Goal: Task Accomplishment & Management: Use online tool/utility

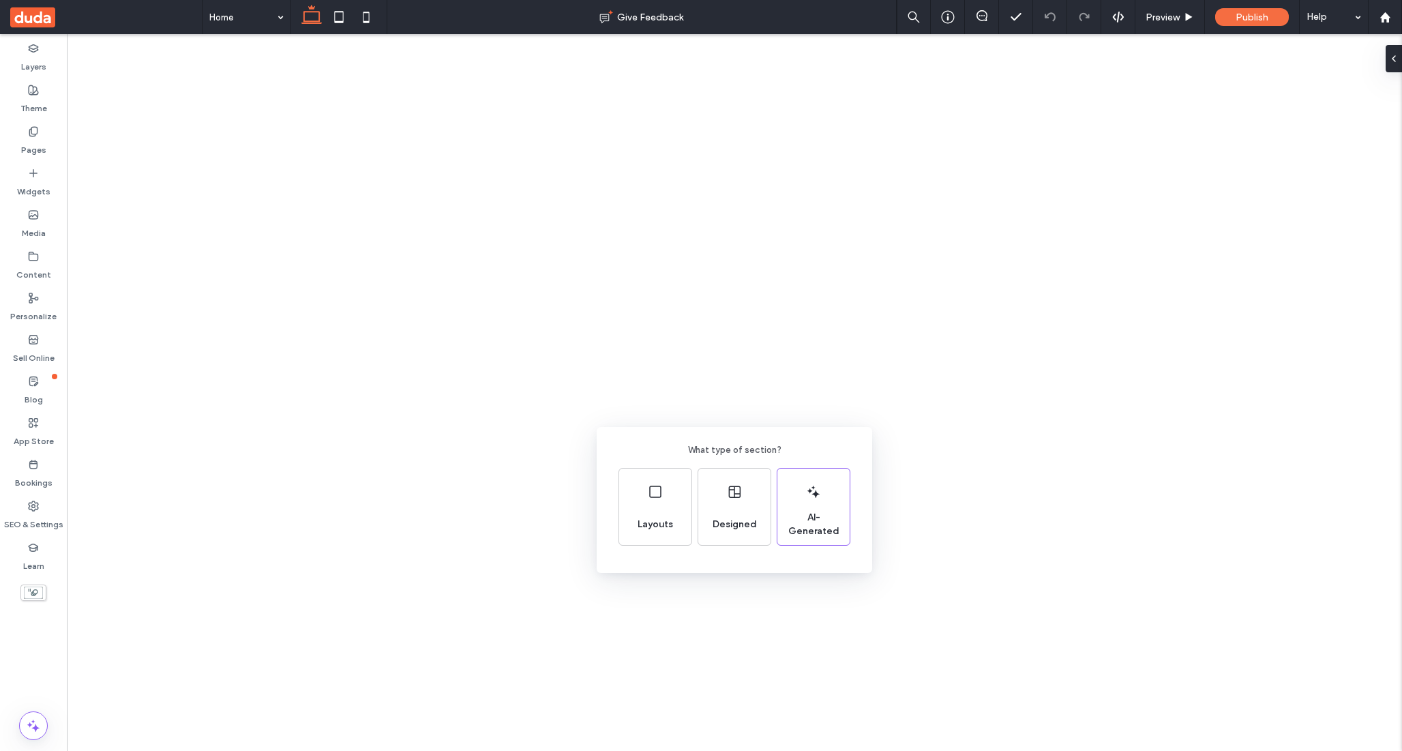
click at [659, 505] on div "Layouts" at bounding box center [655, 506] width 72 height 76
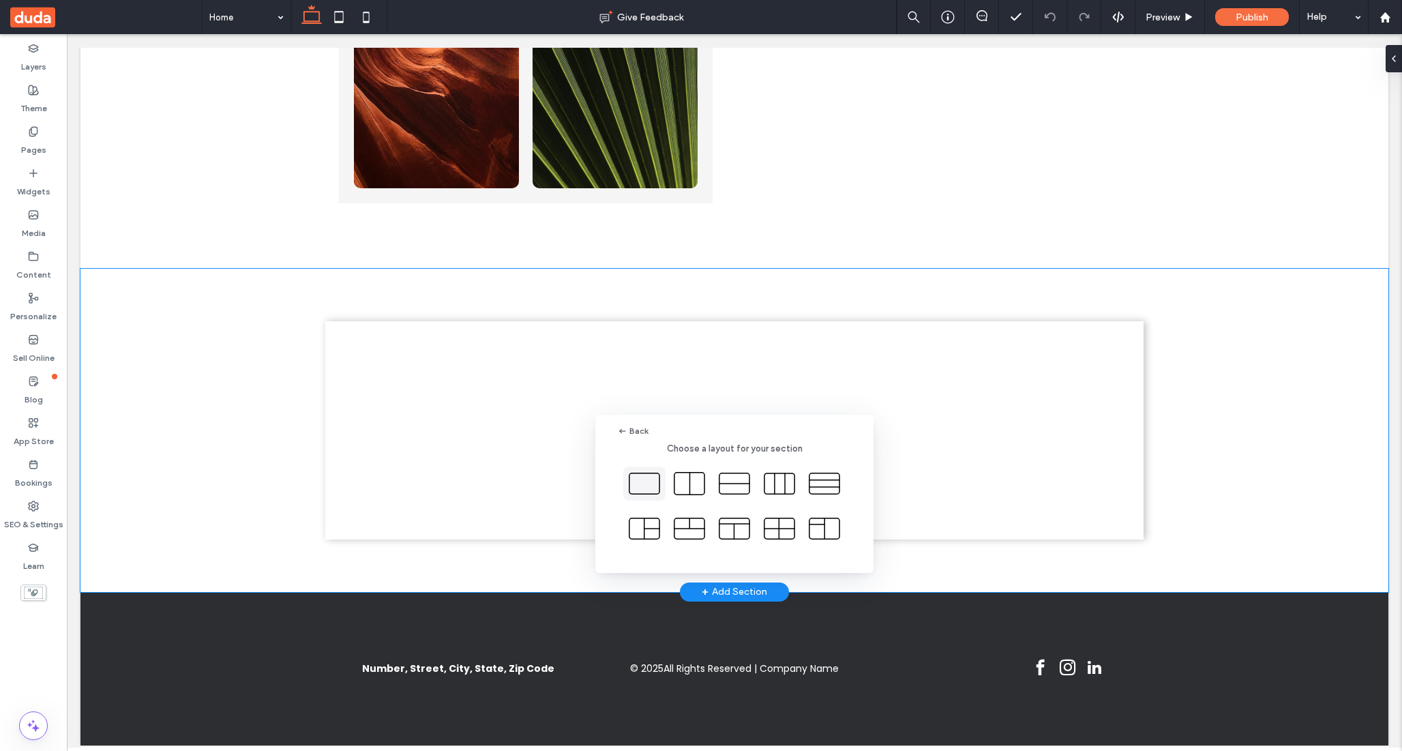
scroll to position [524, 0]
click at [644, 477] on icon at bounding box center [644, 483] width 34 height 34
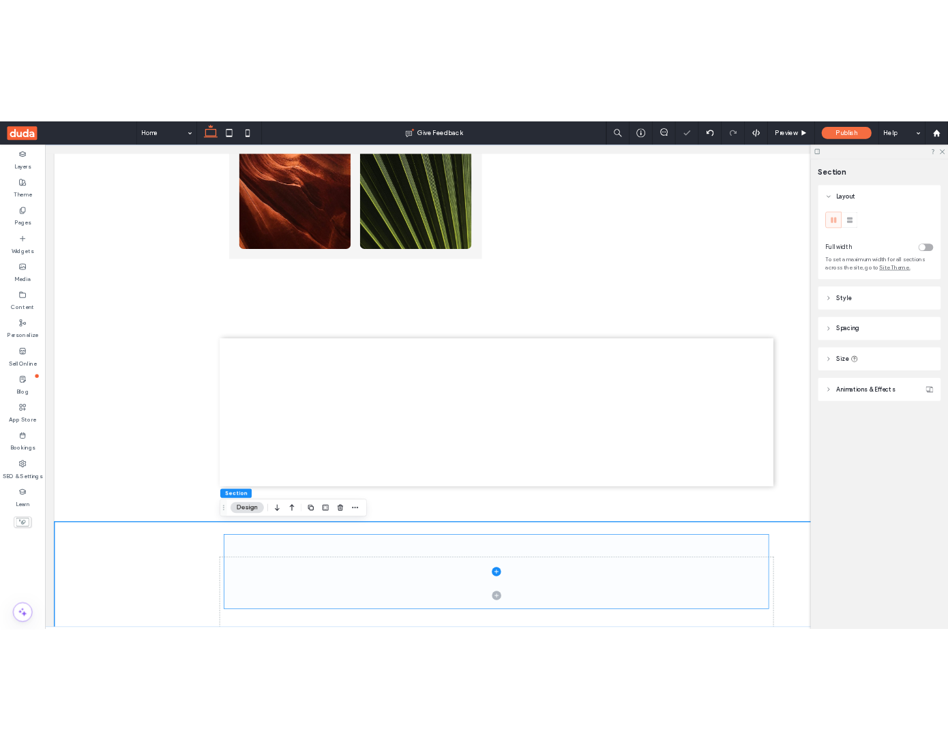
scroll to position [745, 0]
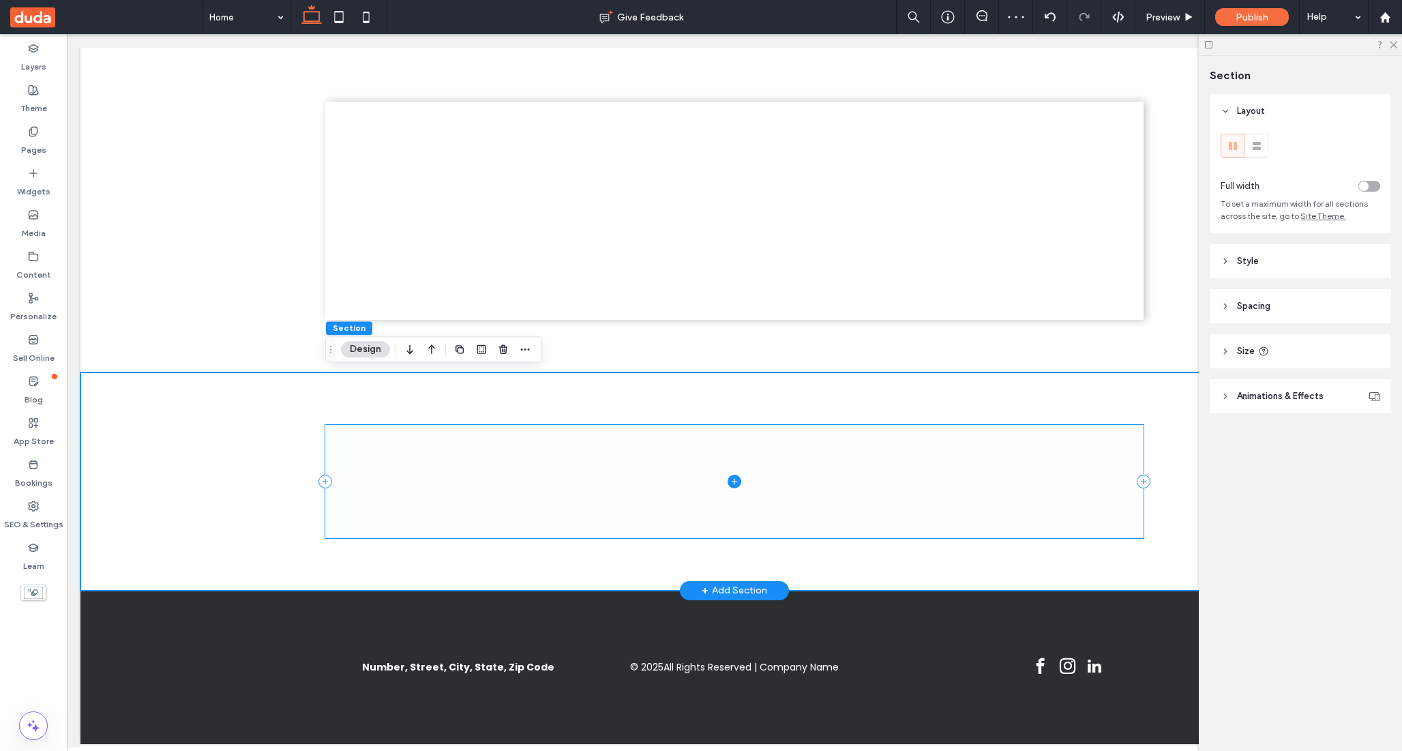
click at [736, 475] on icon at bounding box center [734, 482] width 14 height 14
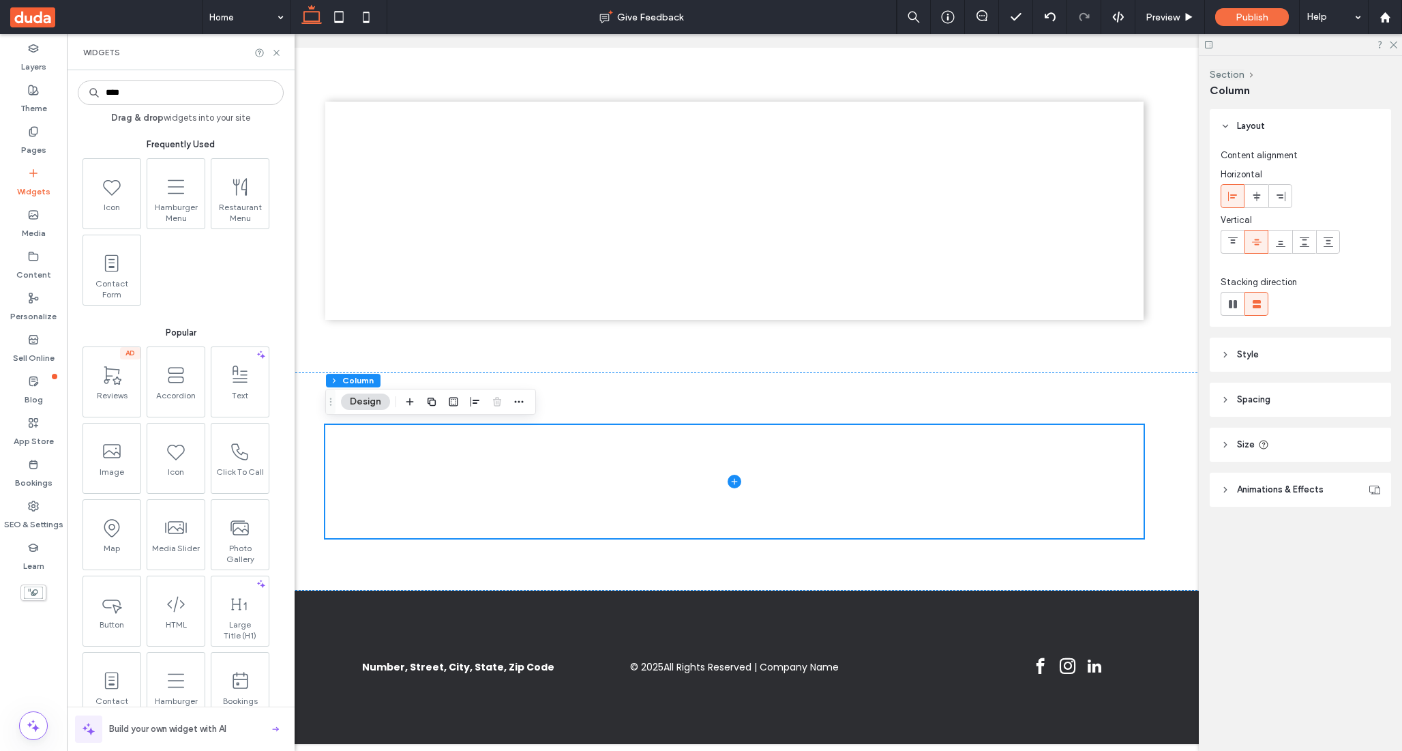
type input "*****"
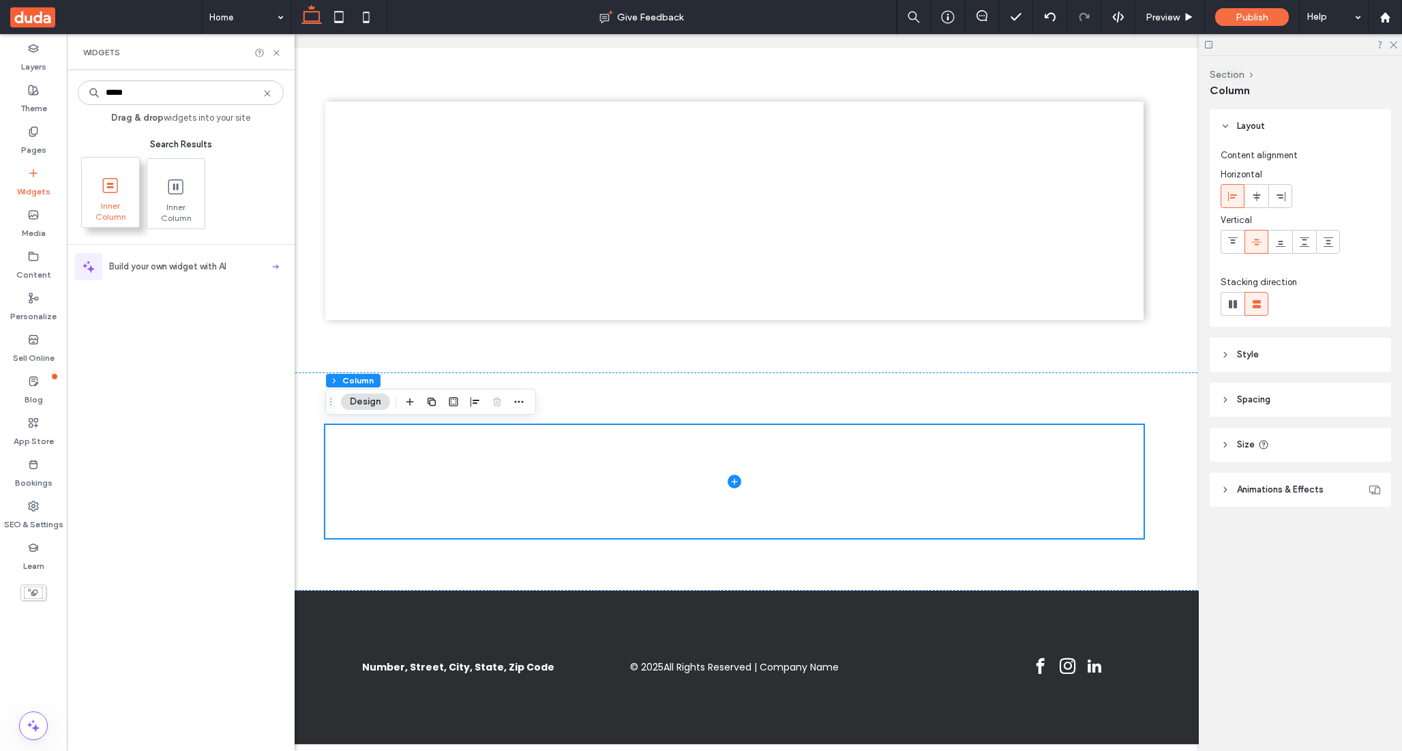
click at [90, 204] on span "Inner Column" at bounding box center [110, 209] width 57 height 19
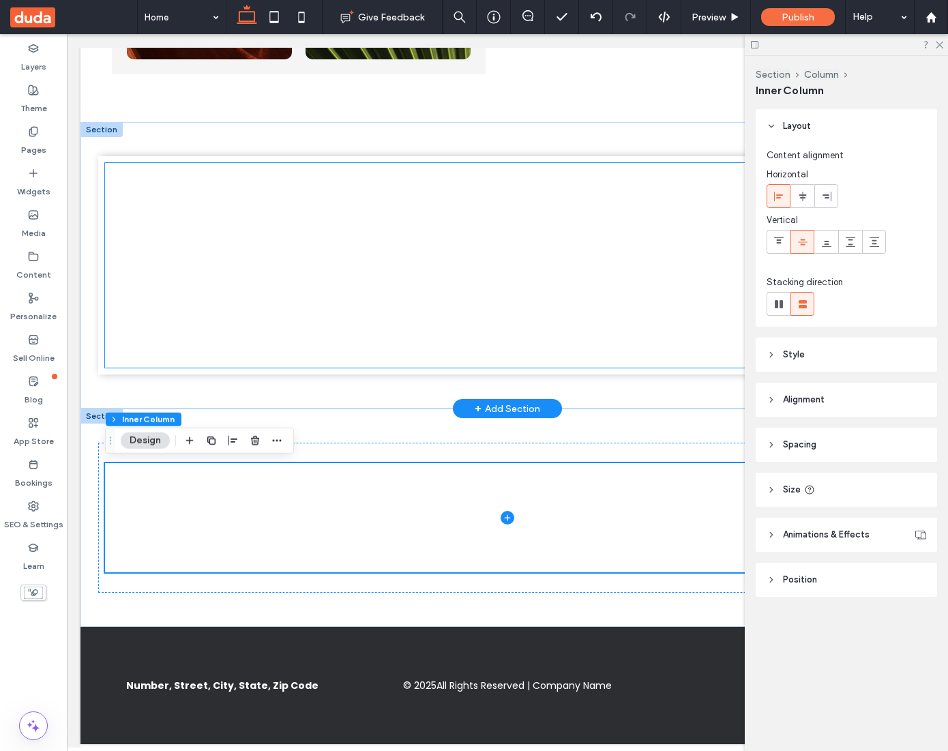
scroll to position [0, 0]
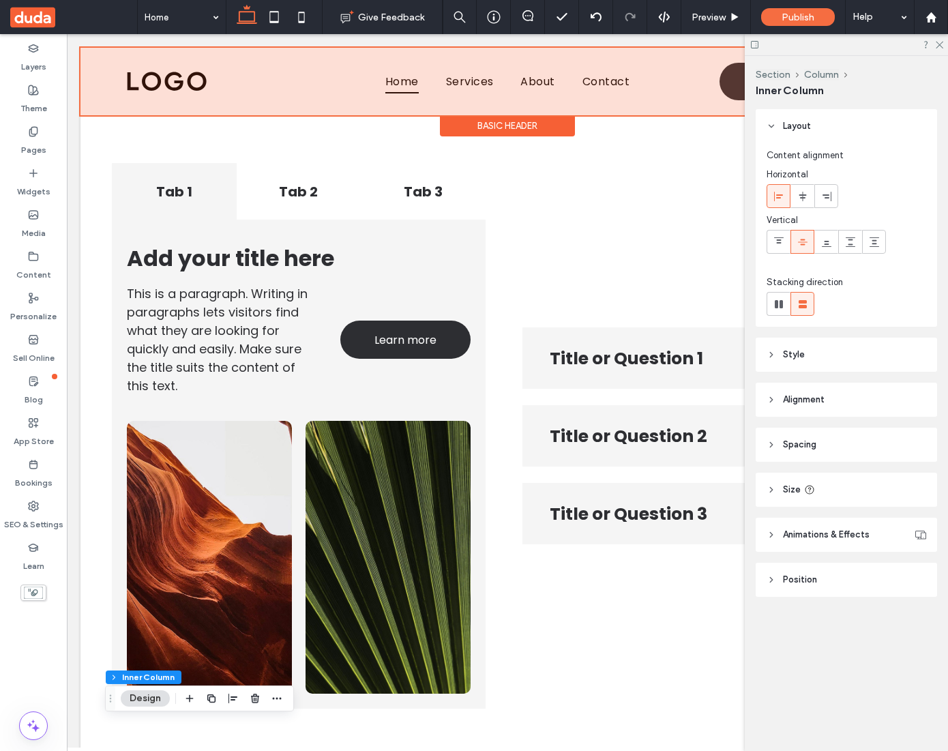
click at [535, 89] on div at bounding box center [507, 81] width 854 height 67
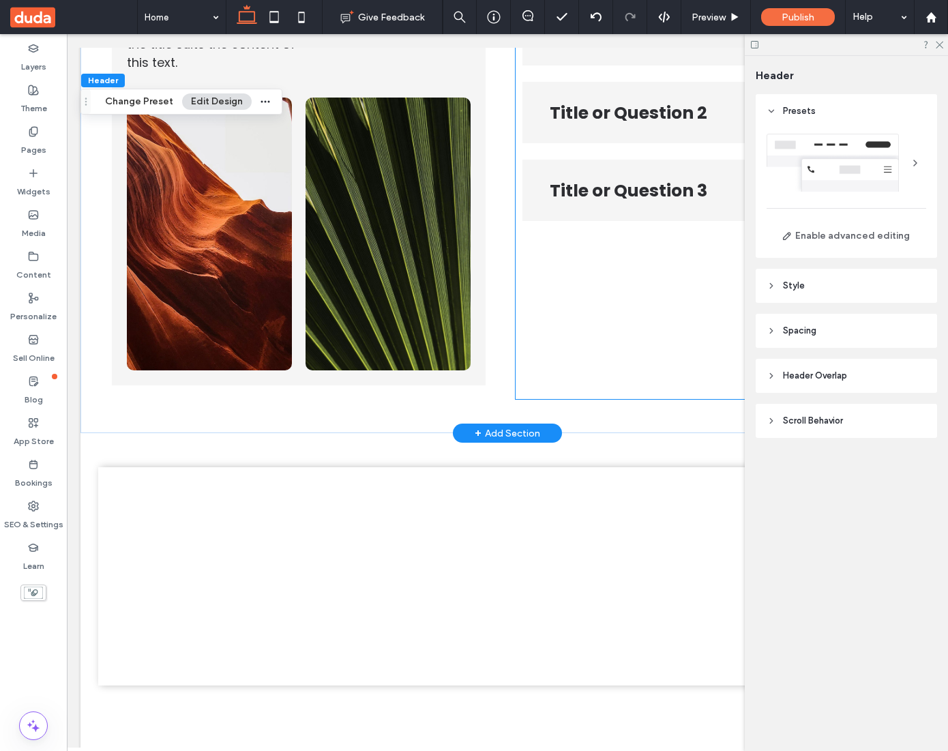
scroll to position [322, 0]
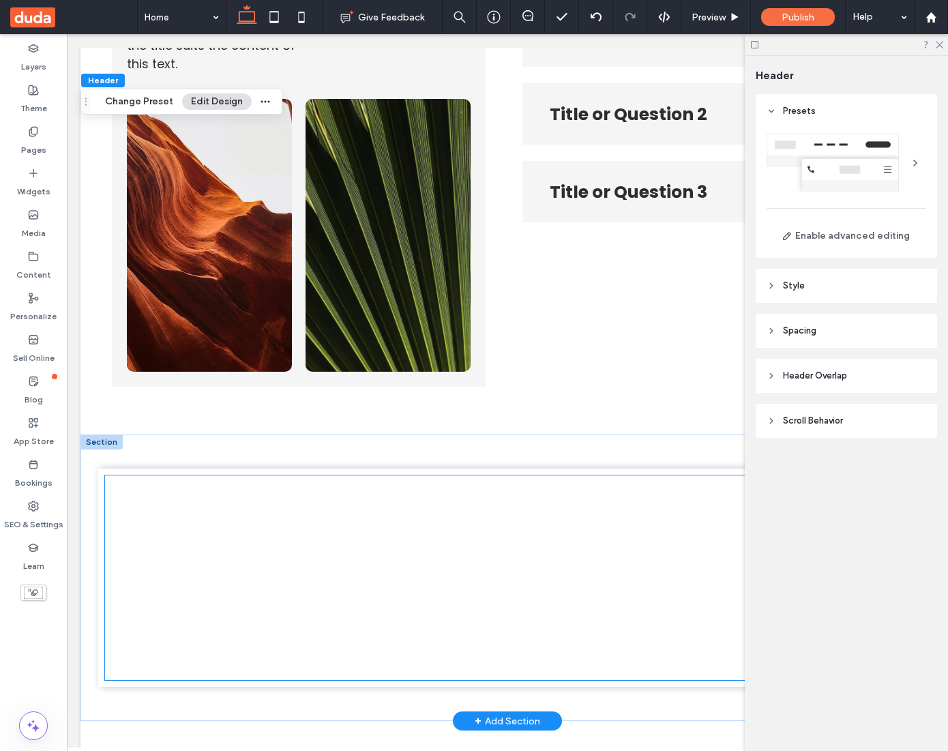
click at [474, 543] on span at bounding box center [507, 577] width 805 height 205
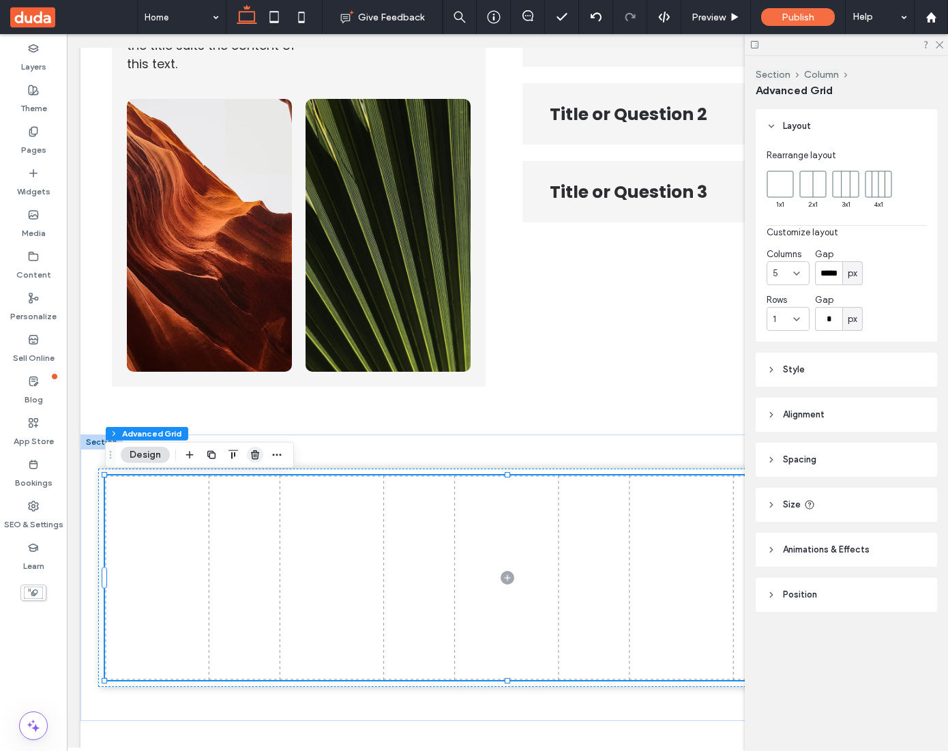
click at [257, 452] on use "button" at bounding box center [255, 454] width 8 height 9
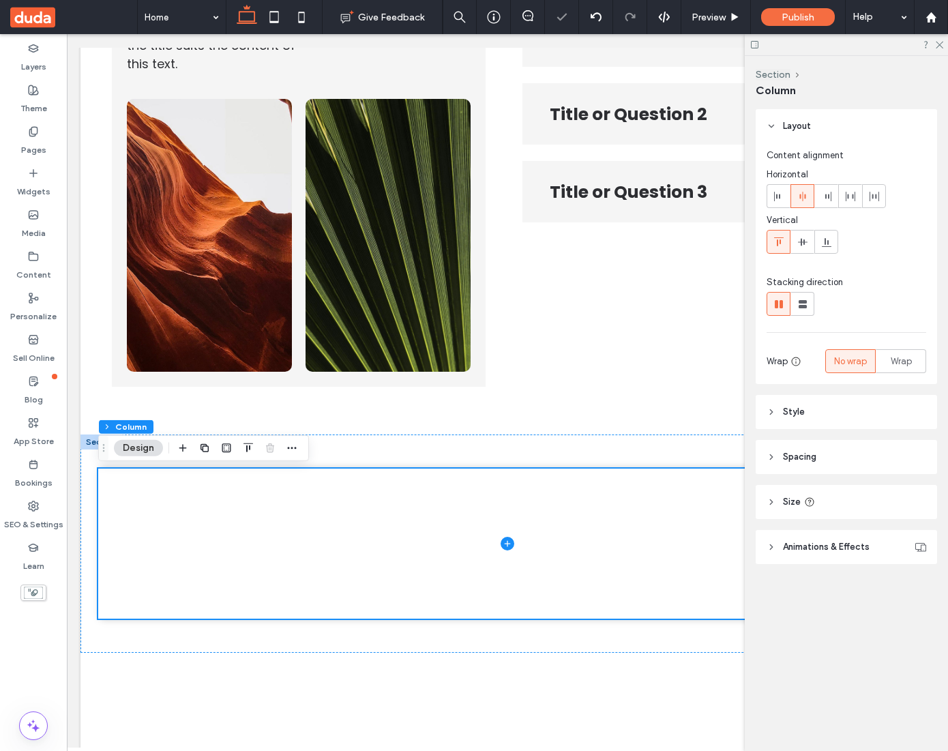
click at [42, 193] on label "Widgets" at bounding box center [33, 188] width 33 height 19
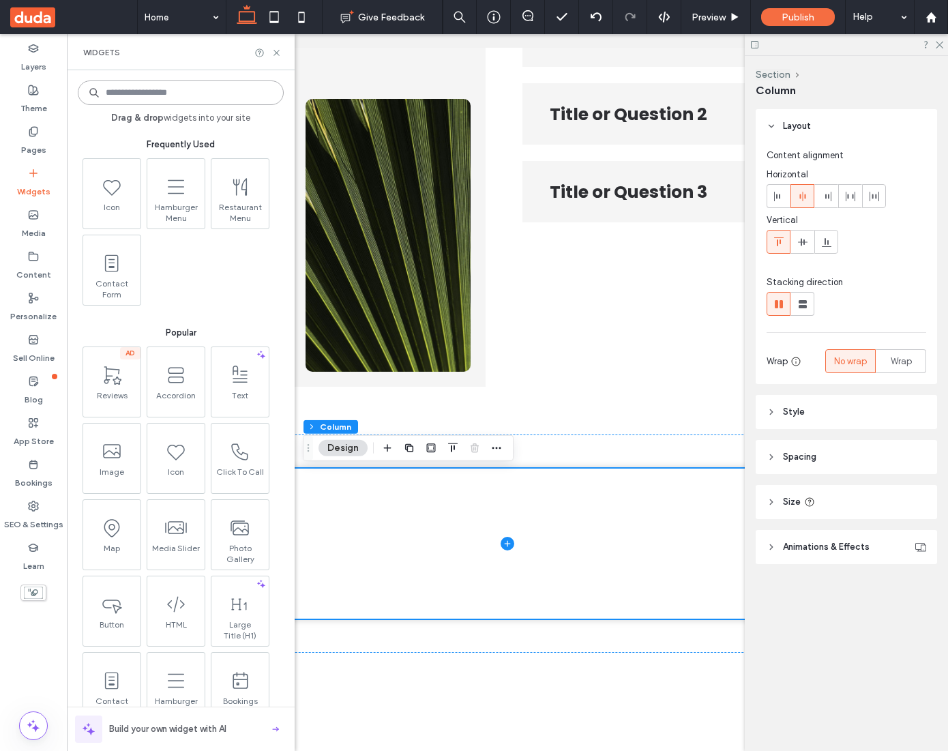
click at [200, 93] on input at bounding box center [181, 92] width 206 height 25
type input "*****"
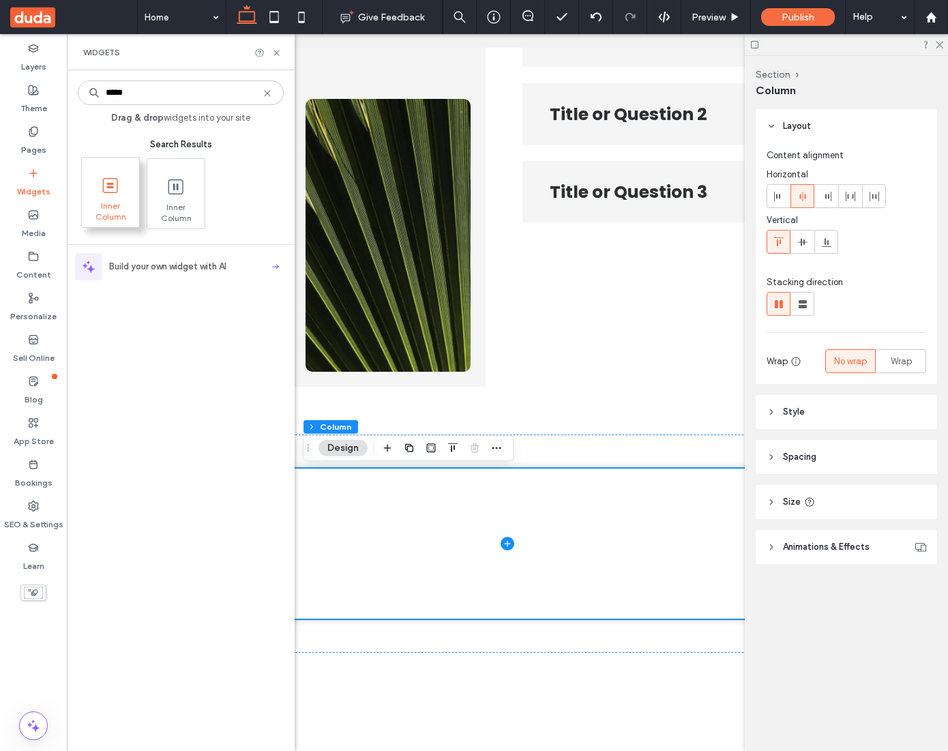
click at [121, 196] on span at bounding box center [110, 185] width 57 height 31
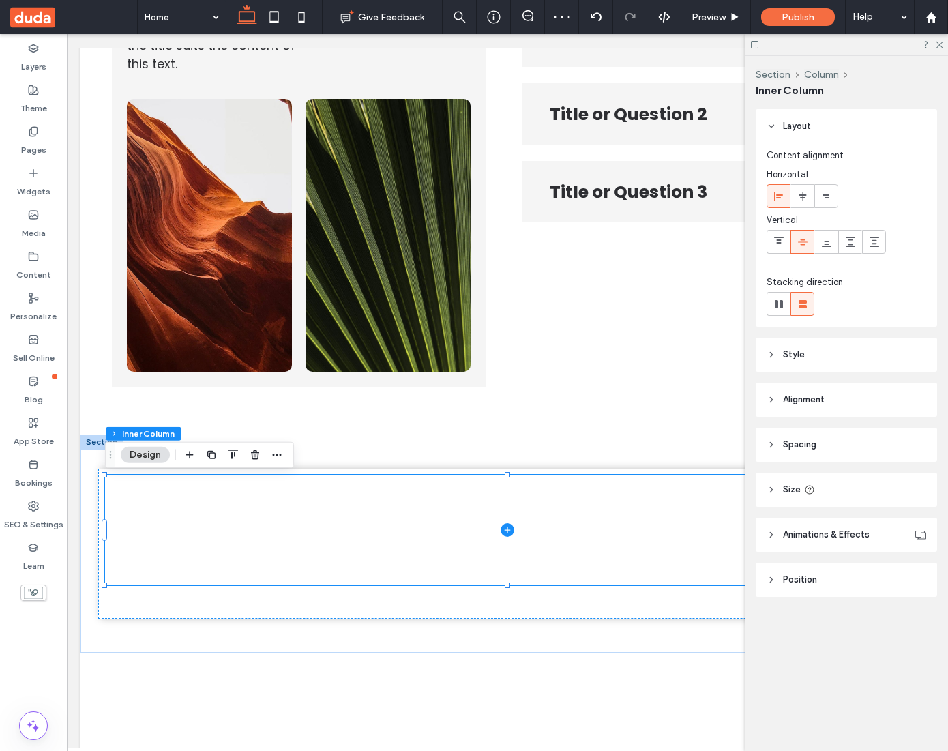
click at [822, 437] on header "Spacing" at bounding box center [845, 444] width 181 height 34
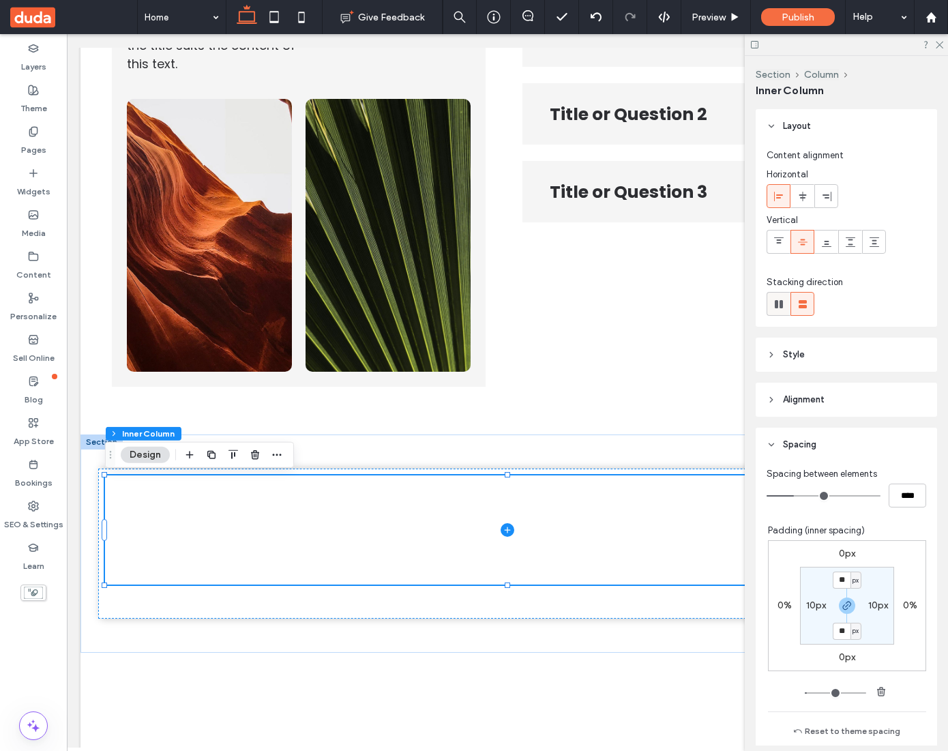
click at [782, 305] on icon at bounding box center [779, 304] width 14 height 14
type input "*"
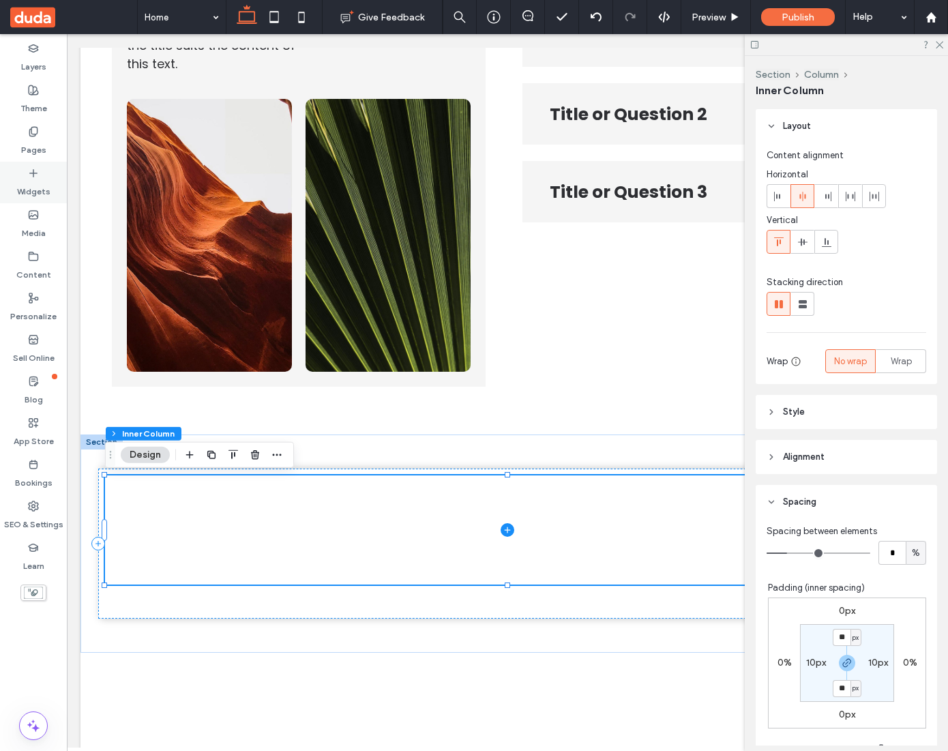
click at [39, 171] on div "Widgets" at bounding box center [33, 183] width 67 height 42
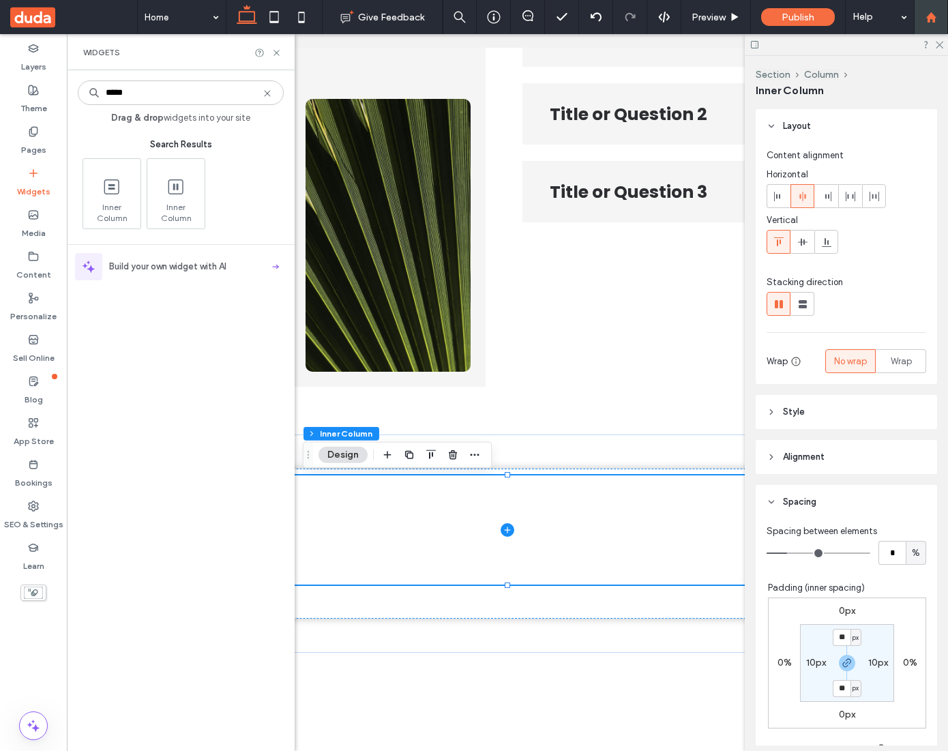
type input "*****"
click at [115, 202] on span "Inner Column" at bounding box center [110, 209] width 57 height 19
